Goal: Task Accomplishment & Management: Use online tool/utility

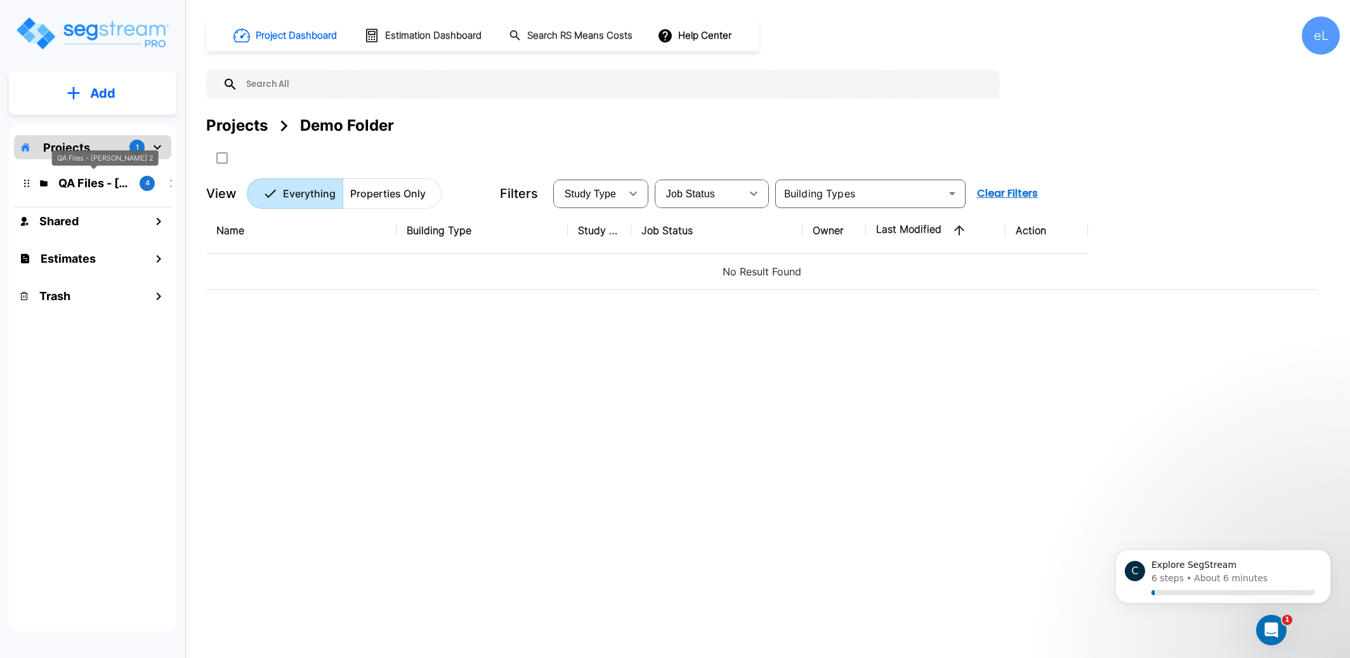
click at [77, 183] on p "QA Files - [PERSON_NAME] 2" at bounding box center [93, 182] width 71 height 17
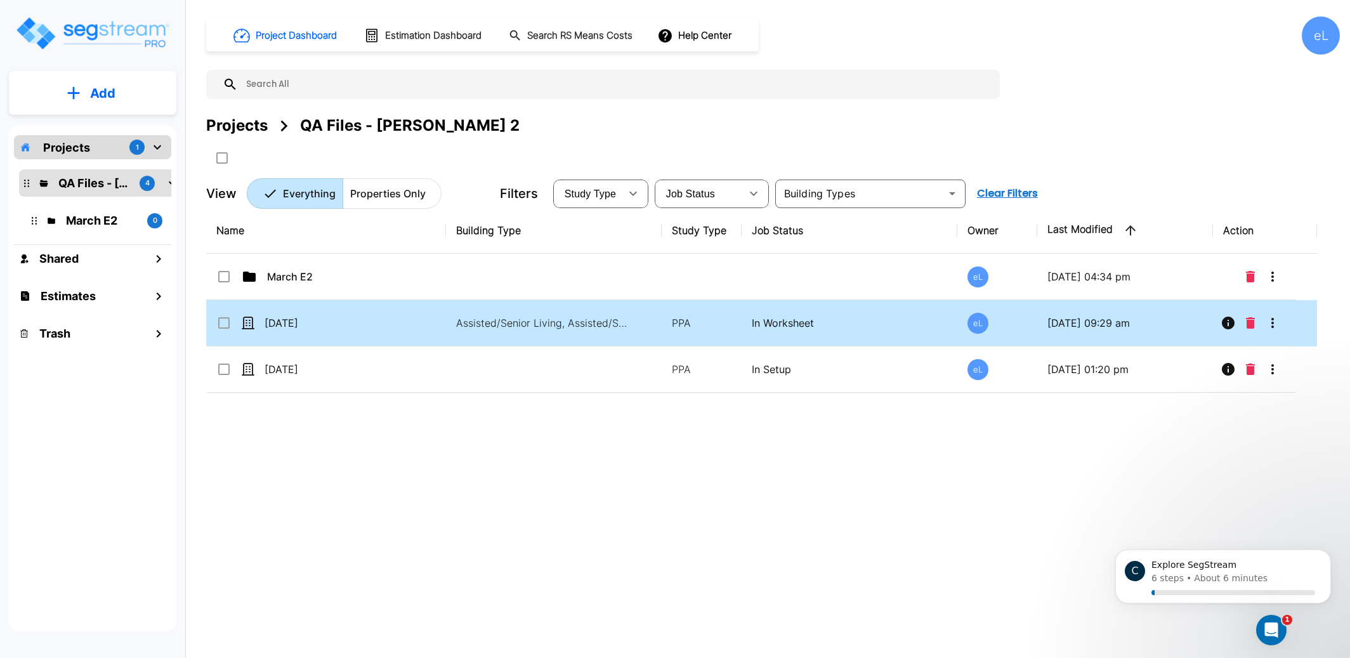
click at [488, 333] on td "Assisted/Senior Living, Assisted/Senior Living, Assisted/Senior Living" at bounding box center [554, 323] width 216 height 46
checkbox input "true"
click at [488, 333] on td "Assisted/Senior Living, Assisted/Senior Living, Assisted/Senior Living" at bounding box center [554, 323] width 216 height 46
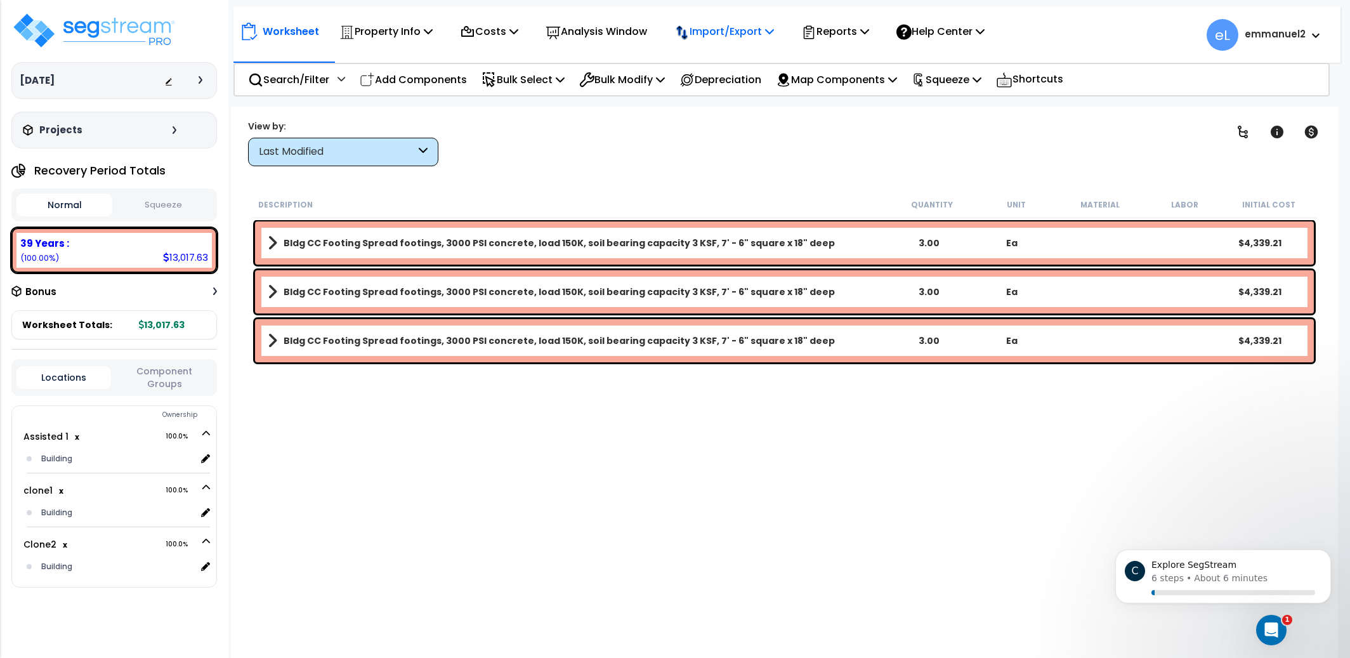
click at [433, 38] on p "Import/Export" at bounding box center [385, 31] width 93 height 17
click at [729, 79] on link "Export Normalized Quantity" at bounding box center [731, 67] width 126 height 38
click at [433, 34] on p "Import/Export" at bounding box center [385, 31] width 93 height 17
click at [730, 114] on link "Import RS Means Items" at bounding box center [731, 111] width 126 height 25
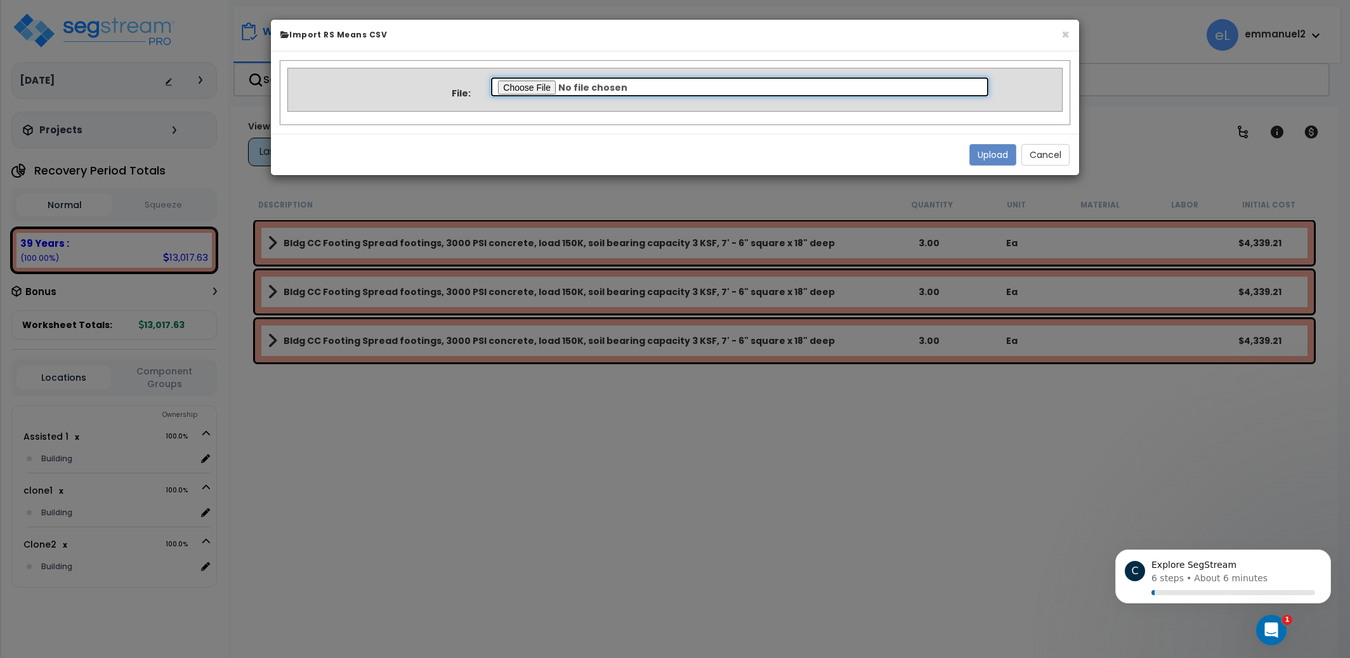
click at [538, 93] on input "file" at bounding box center [740, 87] width 500 height 22
type input "C:\fakepath\Property 36532 Normalized Quantity.csv"
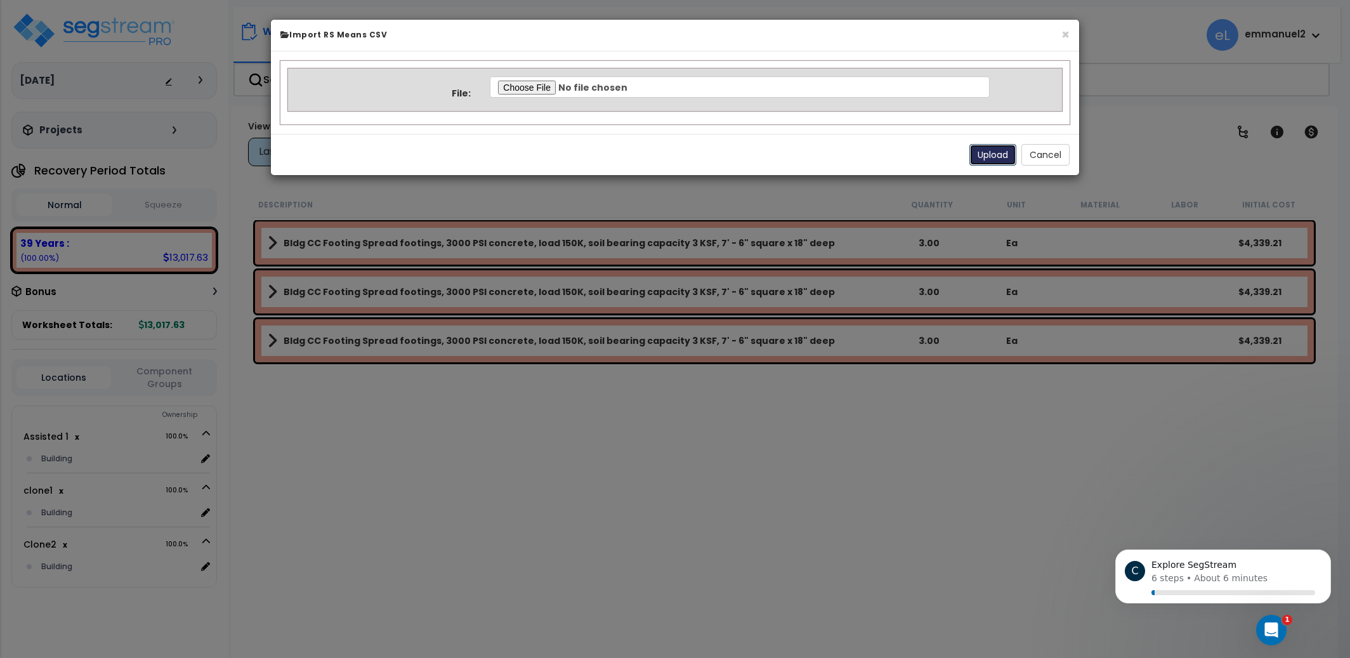
click at [991, 147] on button "Upload" at bounding box center [992, 155] width 47 height 22
